Goal: Navigation & Orientation: Find specific page/section

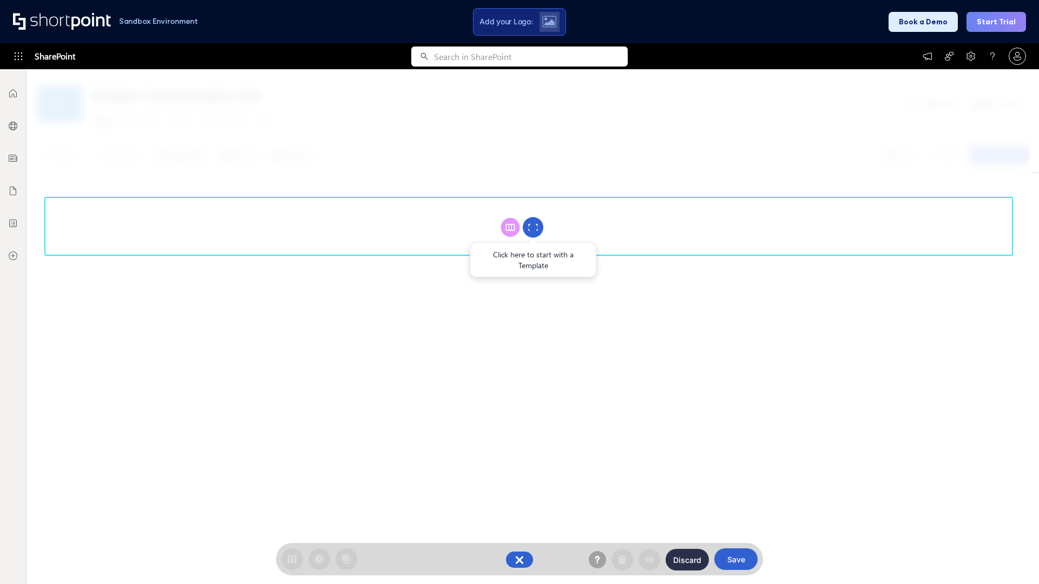
click at [533, 227] on circle at bounding box center [533, 228] width 21 height 21
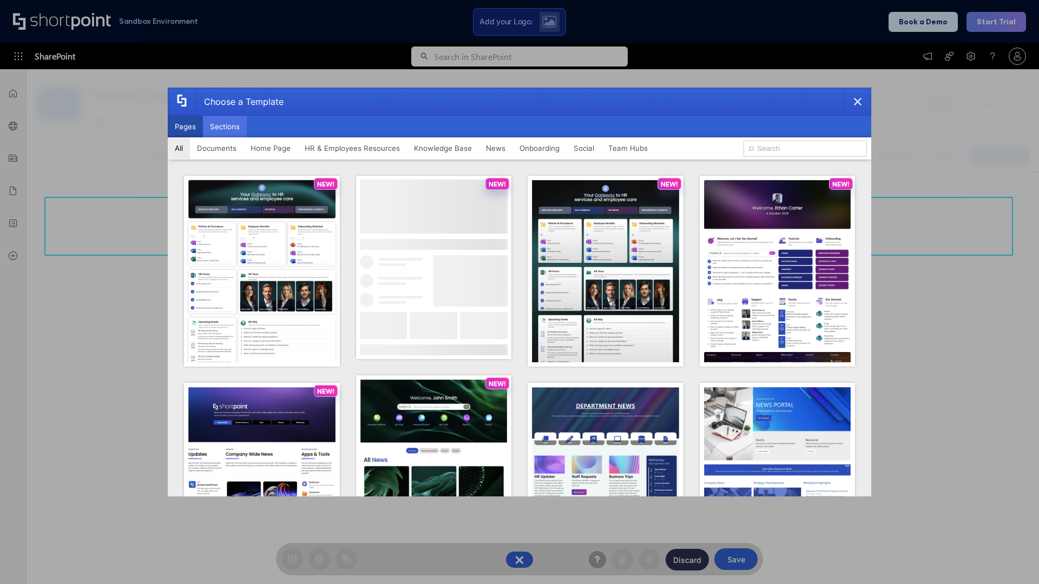
click at [225, 127] on button "Sections" at bounding box center [225, 127] width 44 height 22
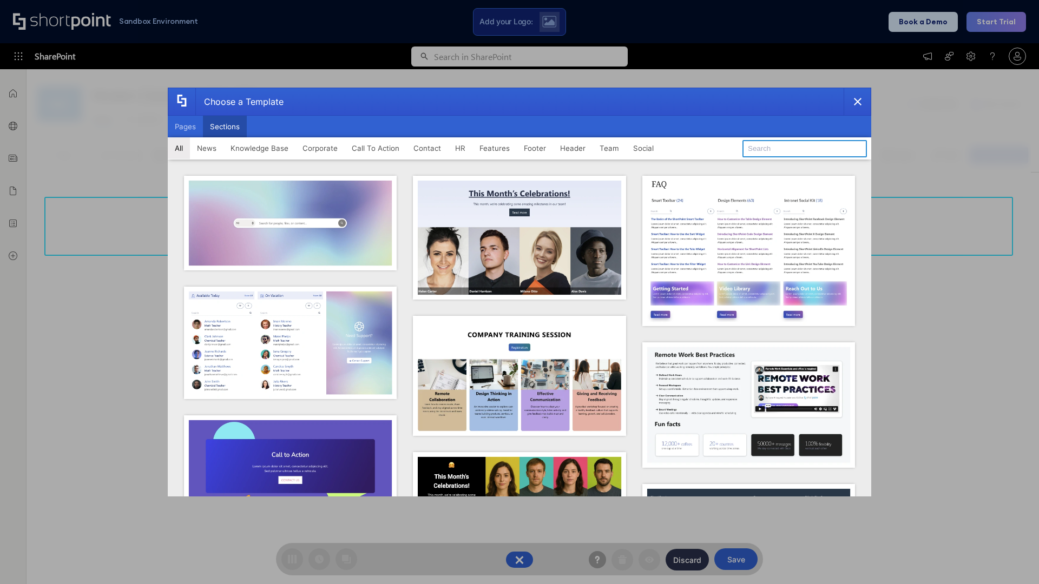
type input "Contact Us 1"
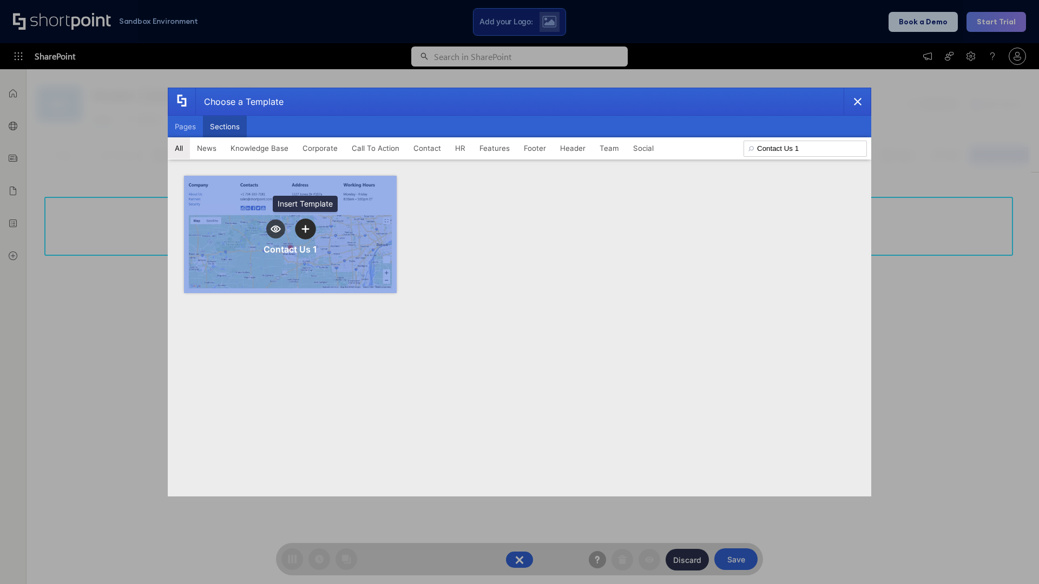
click at [305, 229] on icon "template selector" at bounding box center [305, 229] width 8 height 8
